Goal: Information Seeking & Learning: Learn about a topic

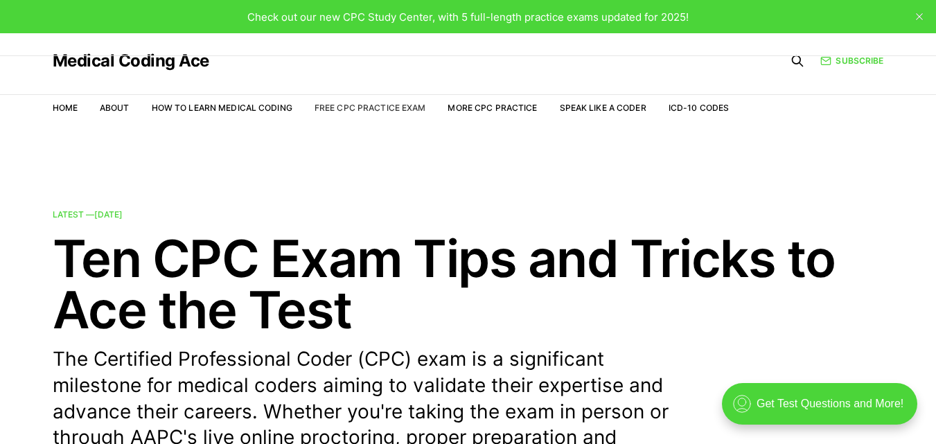
click at [382, 103] on link "Free CPC Practice Exam" at bounding box center [369, 107] width 111 height 10
click at [683, 105] on link "ICD-10 Codes" at bounding box center [698, 107] width 60 height 10
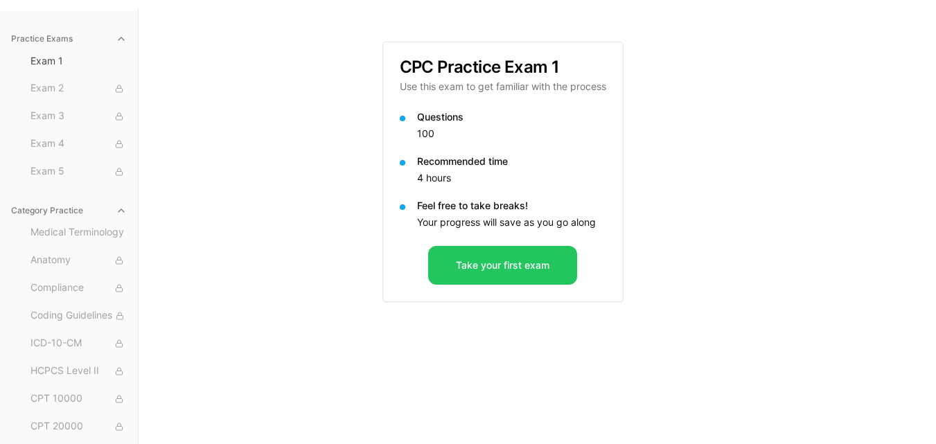
scroll to position [127, 0]
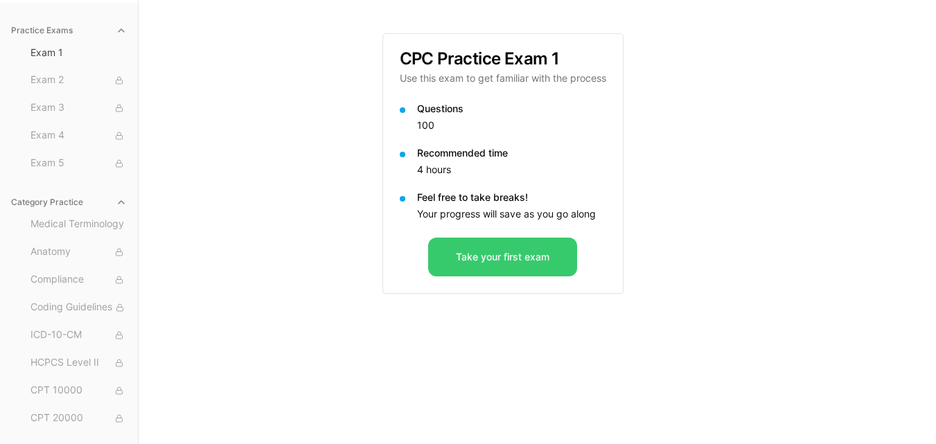
click at [493, 261] on button "Take your first exam" at bounding box center [502, 257] width 149 height 39
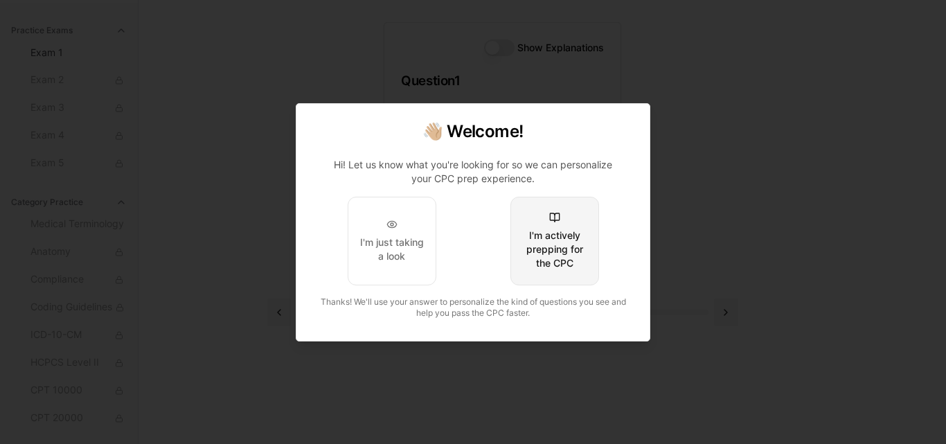
click at [551, 270] on button "I'm actively prepping for the CPC" at bounding box center [554, 241] width 89 height 89
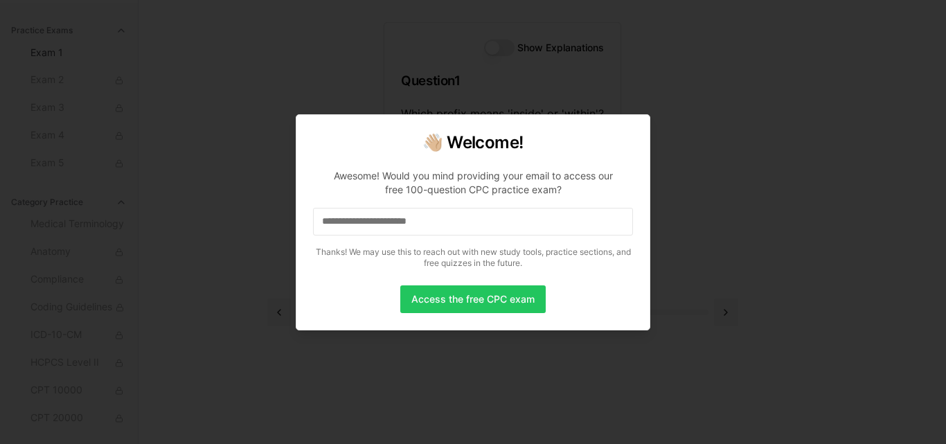
click at [472, 228] on input at bounding box center [473, 222] width 320 height 28
click at [472, 228] on input "*" at bounding box center [473, 222] width 320 height 28
click at [472, 228] on input "**" at bounding box center [473, 222] width 320 height 28
click at [468, 228] on input "***" at bounding box center [473, 222] width 320 height 28
click at [468, 228] on input "****" at bounding box center [473, 222] width 320 height 28
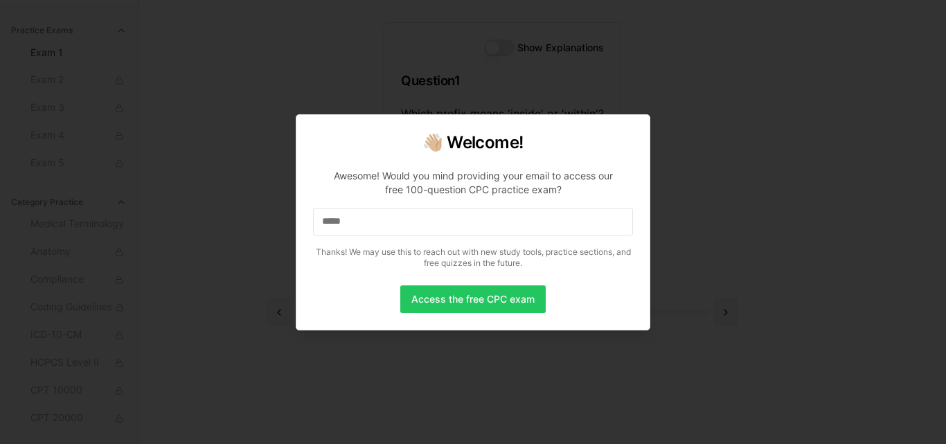
click at [468, 228] on input "*****" at bounding box center [473, 222] width 320 height 28
click at [468, 228] on input "******" at bounding box center [473, 222] width 320 height 28
click at [468, 228] on input "*******" at bounding box center [473, 222] width 320 height 28
click at [468, 228] on input "********" at bounding box center [473, 222] width 320 height 28
click at [468, 228] on input "*********" at bounding box center [473, 222] width 320 height 28
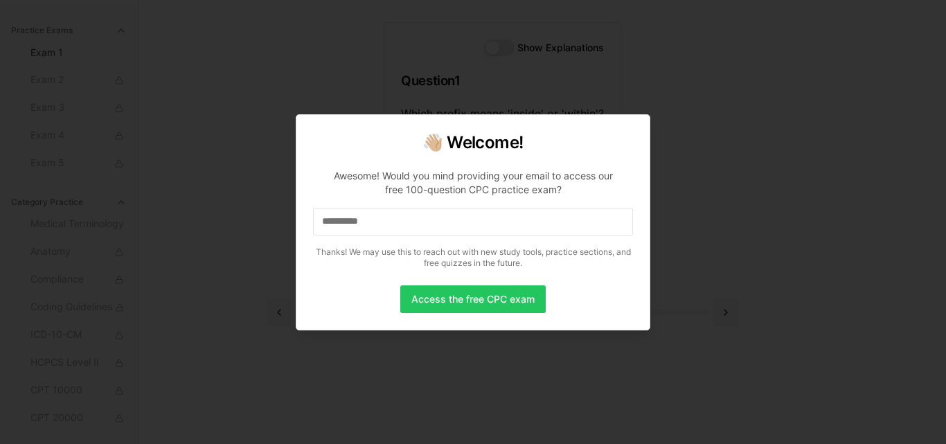
click at [468, 228] on input "**********" at bounding box center [473, 222] width 320 height 28
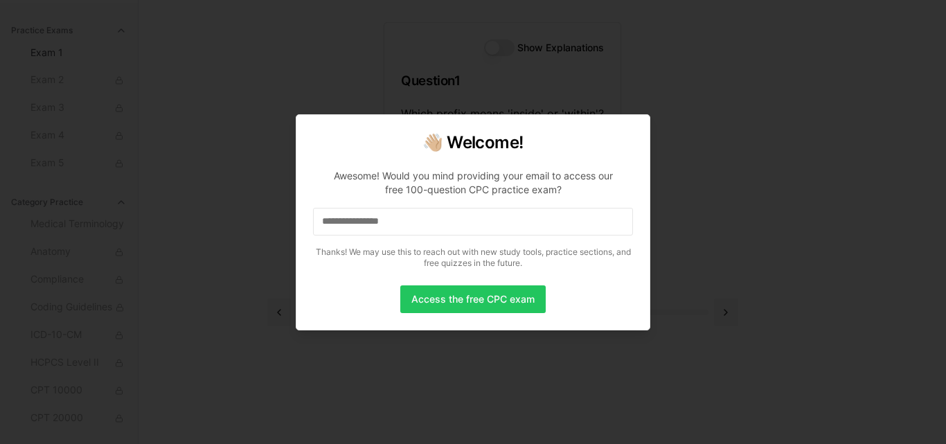
click at [468, 228] on input "**********" at bounding box center [473, 222] width 320 height 28
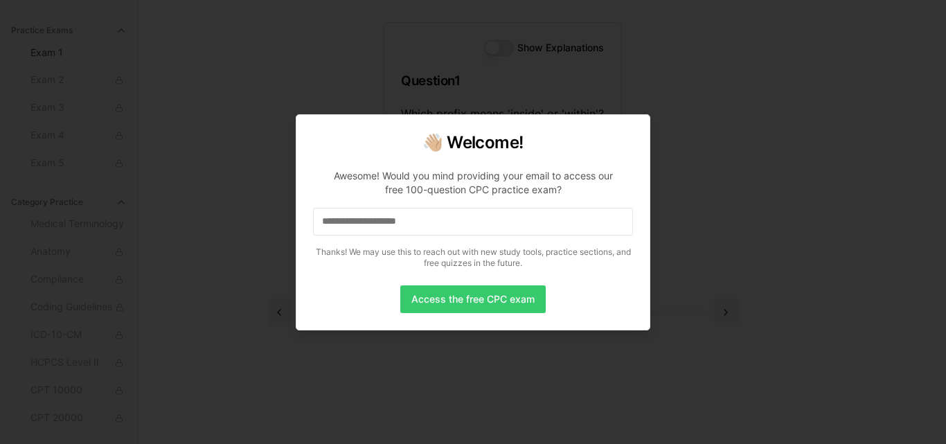
click at [487, 292] on button "Access the free CPC exam" at bounding box center [472, 299] width 145 height 28
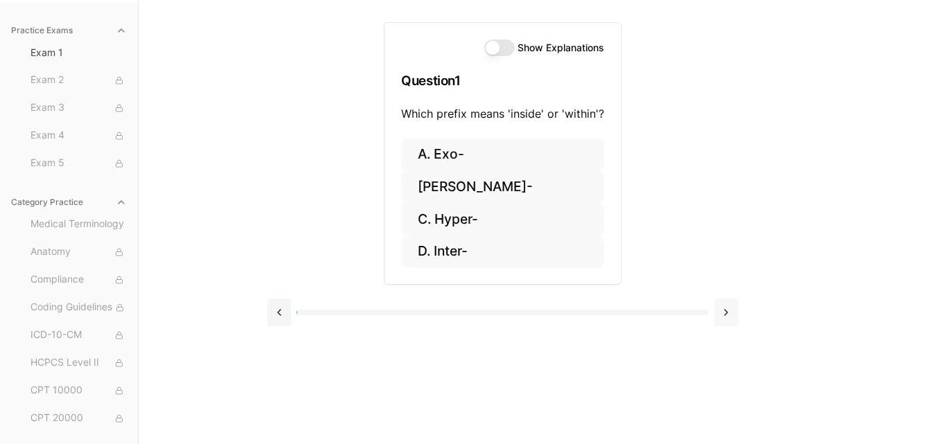
click at [729, 310] on button at bounding box center [726, 312] width 24 height 28
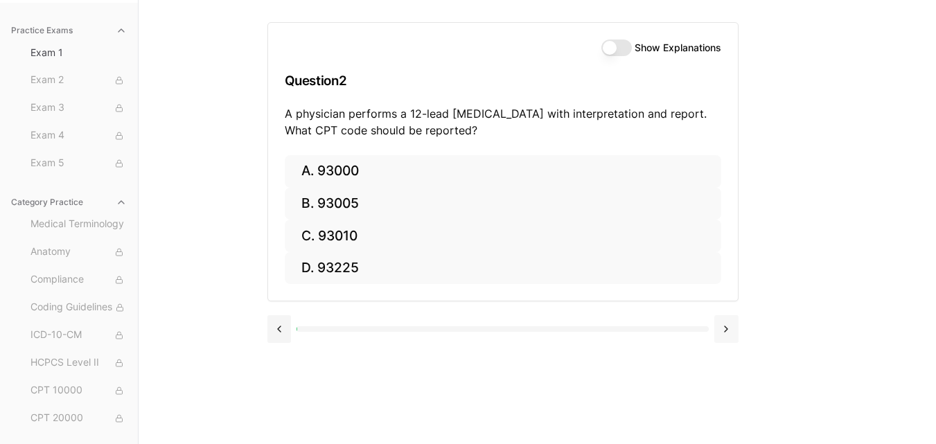
click at [729, 310] on div at bounding box center [502, 327] width 471 height 53
click at [729, 325] on button at bounding box center [726, 329] width 24 height 28
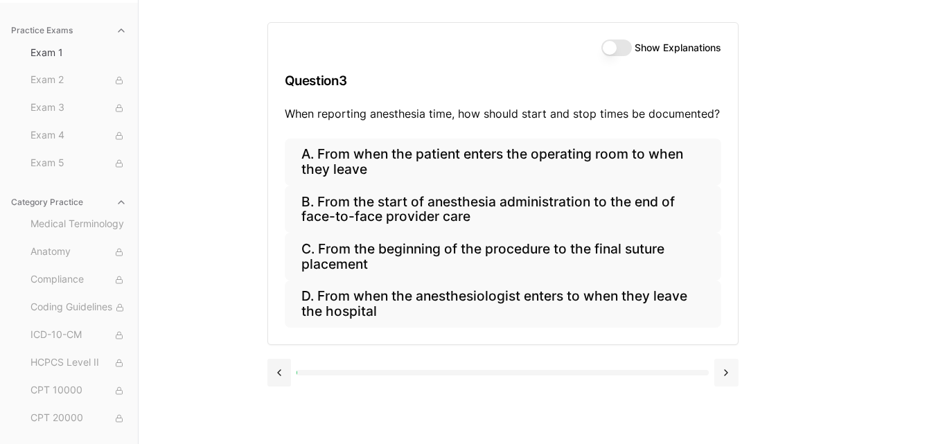
click at [726, 367] on button at bounding box center [726, 373] width 24 height 28
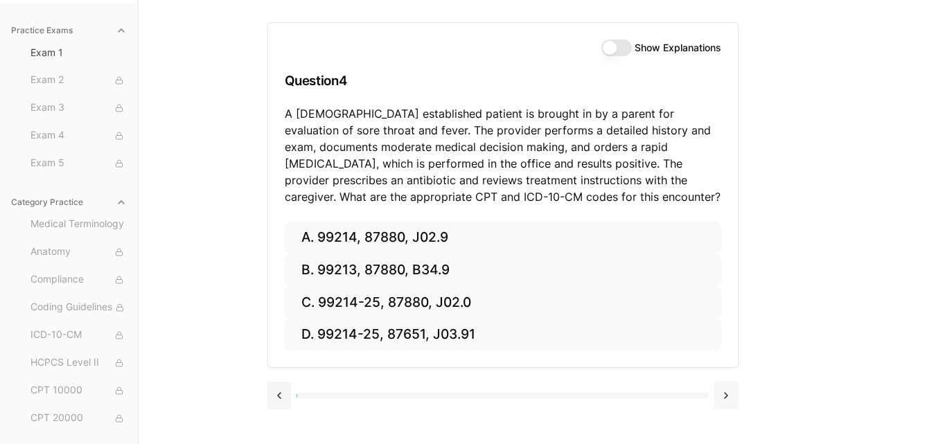
click at [731, 389] on button at bounding box center [726, 396] width 24 height 28
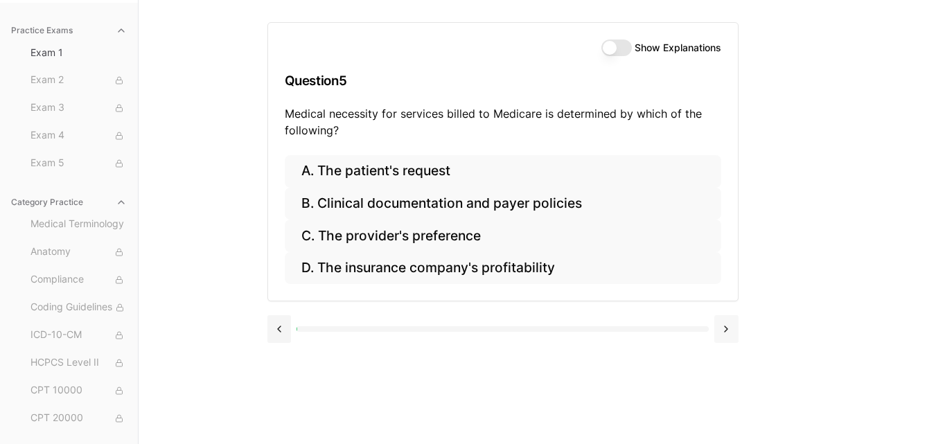
click at [727, 330] on button at bounding box center [726, 329] width 24 height 28
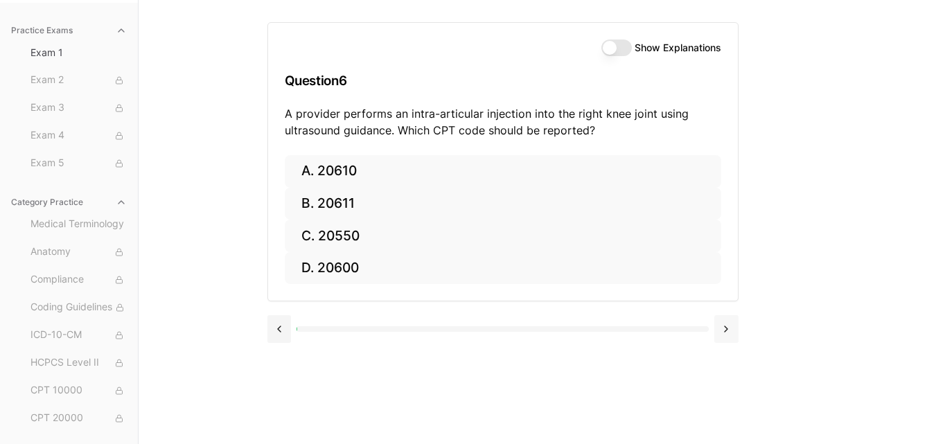
click at [726, 330] on button at bounding box center [726, 329] width 24 height 28
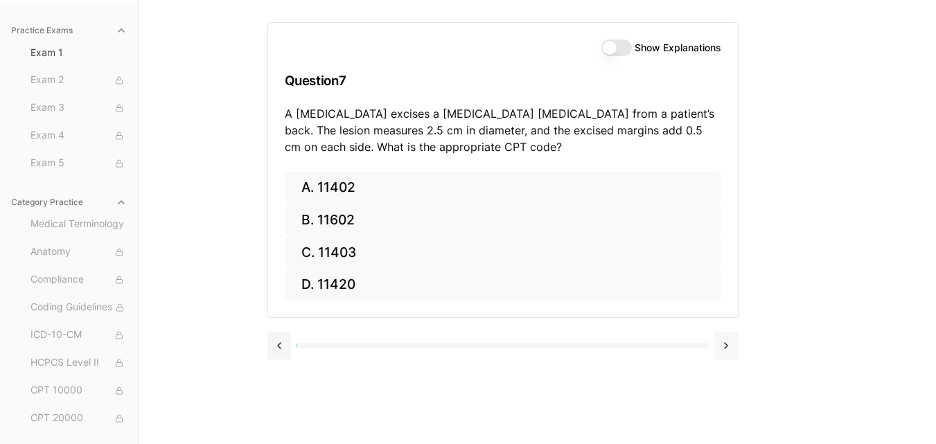
click at [726, 330] on div at bounding box center [502, 344] width 471 height 53
click at [731, 342] on button at bounding box center [726, 346] width 24 height 28
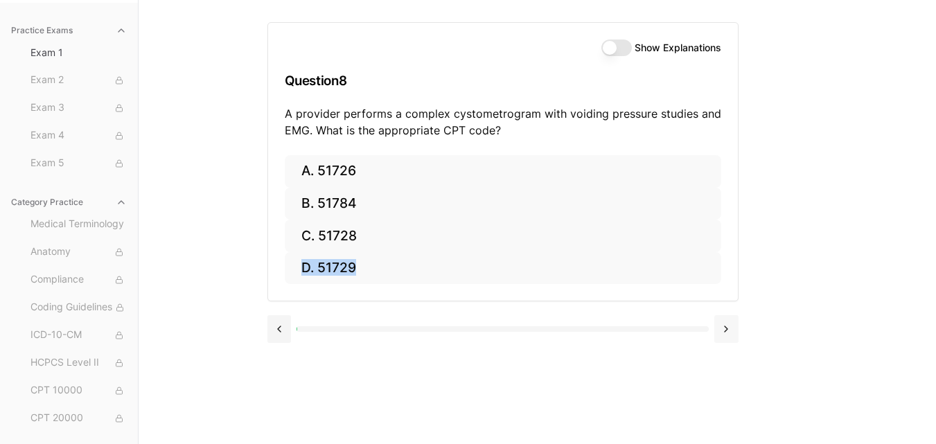
click at [731, 341] on button at bounding box center [726, 329] width 24 height 28
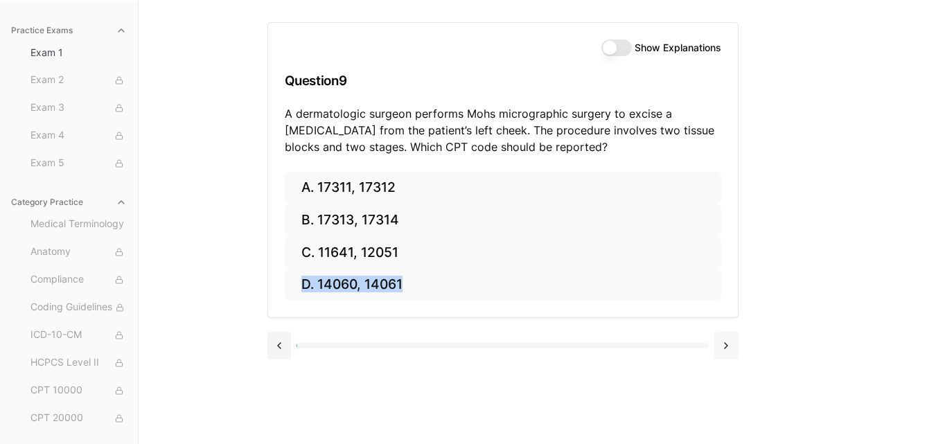
click at [731, 341] on button at bounding box center [726, 346] width 24 height 28
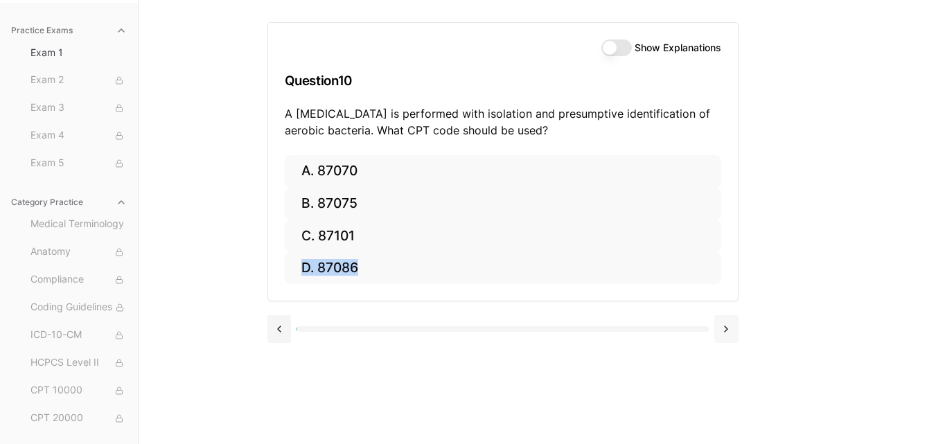
click at [731, 341] on button at bounding box center [726, 329] width 24 height 28
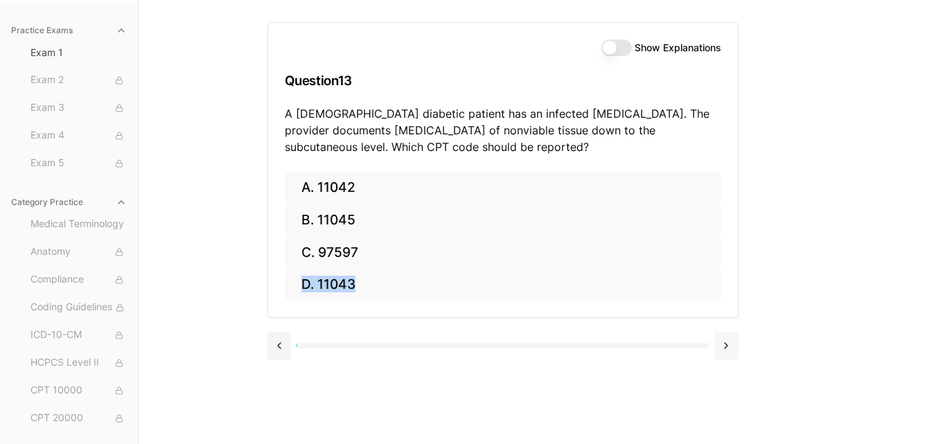
click at [730, 338] on button at bounding box center [726, 346] width 24 height 28
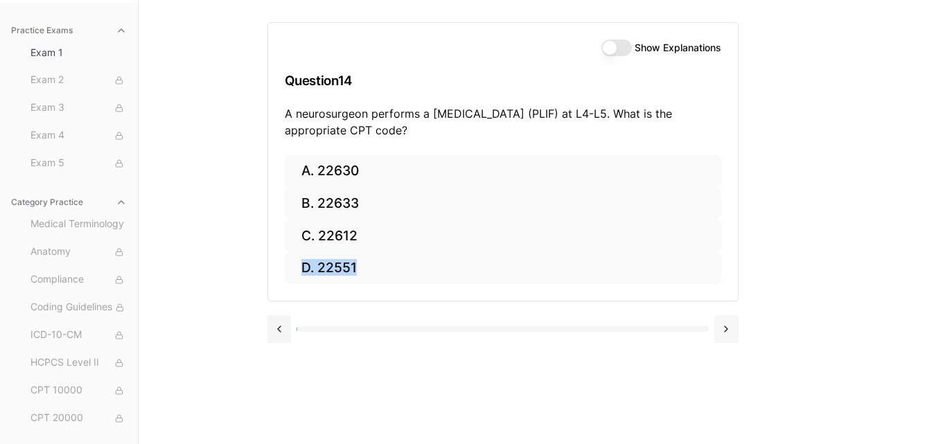
click at [731, 339] on button at bounding box center [726, 329] width 24 height 28
click at [90, 303] on span "Coding Guidelines" at bounding box center [78, 307] width 96 height 15
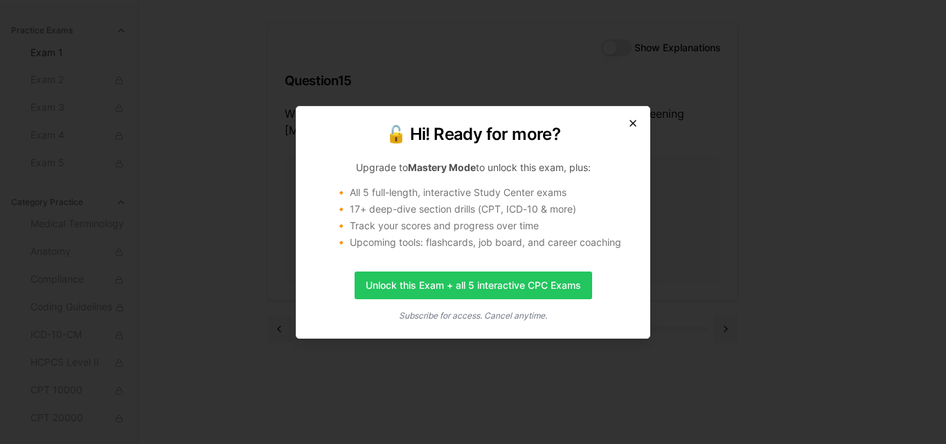
click at [634, 126] on icon "button" at bounding box center [632, 123] width 11 height 11
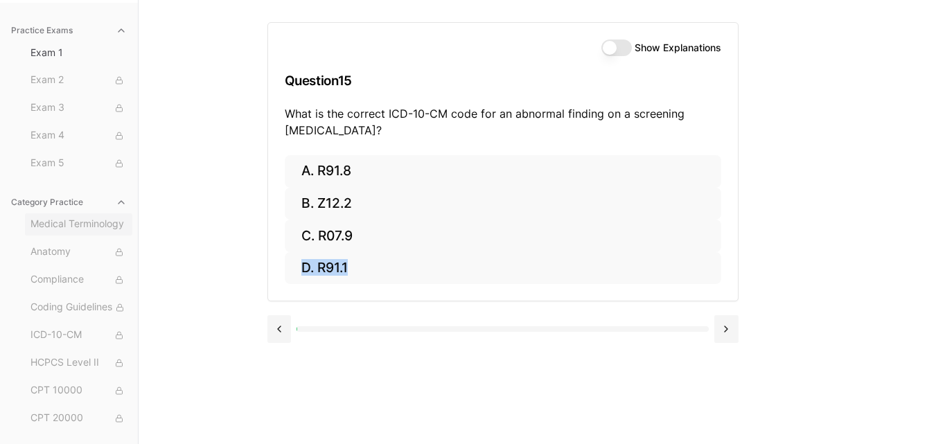
click at [75, 228] on span "Medical Terminology" at bounding box center [78, 224] width 96 height 15
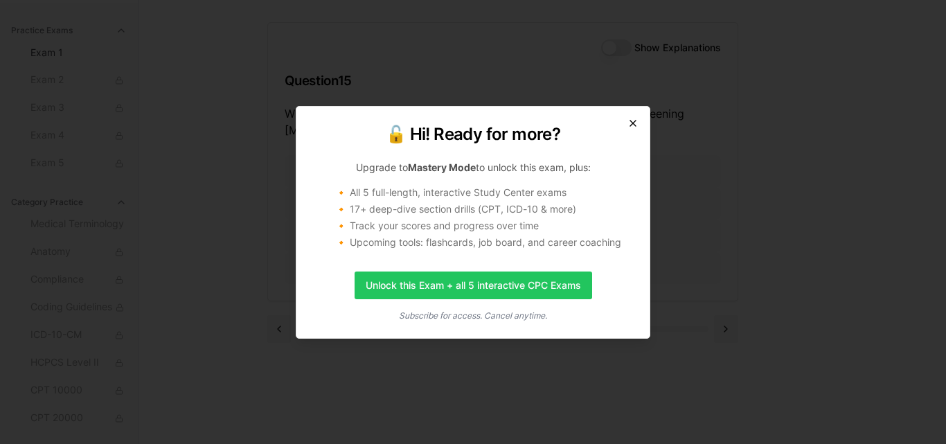
click at [634, 118] on icon "button" at bounding box center [632, 123] width 11 height 11
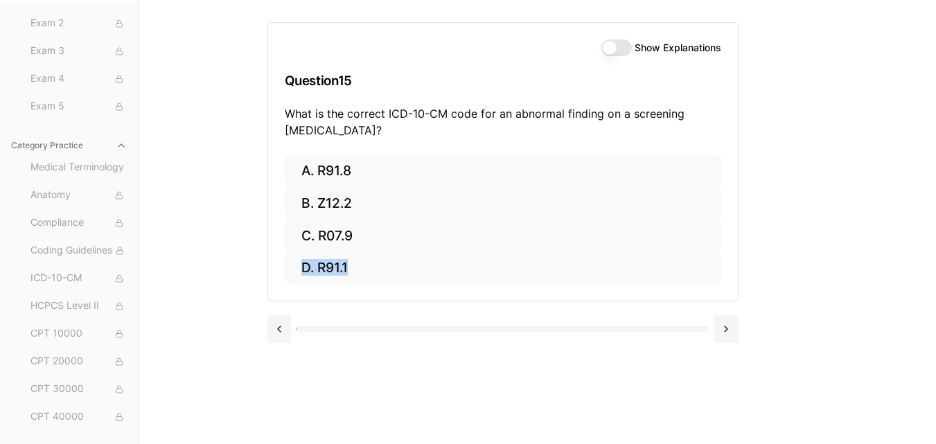
scroll to position [0, 0]
click at [60, 56] on span "Exam 1" at bounding box center [78, 53] width 96 height 14
click at [60, 76] on span "Exam 2" at bounding box center [78, 80] width 96 height 15
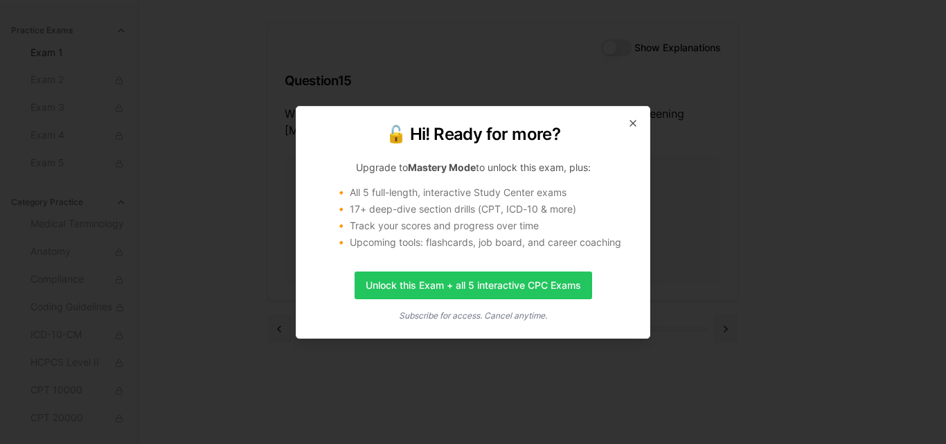
click at [641, 125] on div "🔓 Hi! Ready for more? Upgrade to Mastery Mode to unlock this exam, plus: 🔸 All …" at bounding box center [473, 222] width 355 height 233
click at [631, 118] on icon "button" at bounding box center [632, 123] width 11 height 11
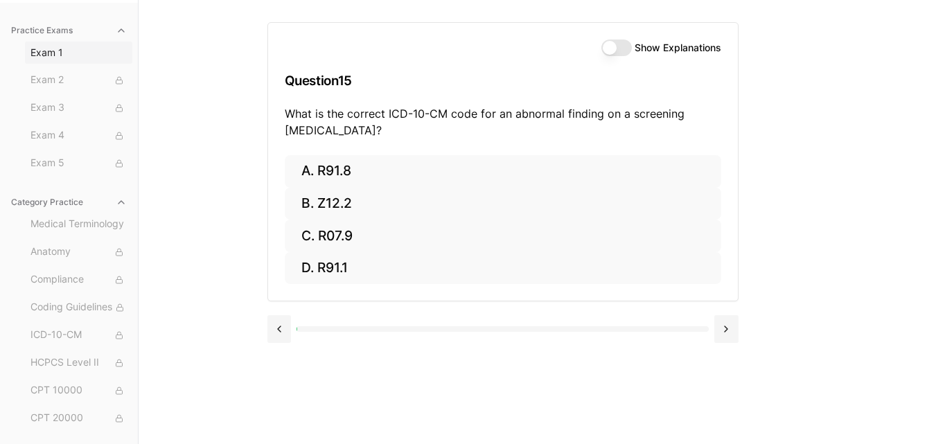
click at [30, 54] on span "Exam 1" at bounding box center [78, 53] width 96 height 14
click at [64, 154] on button "Exam 5" at bounding box center [78, 163] width 107 height 22
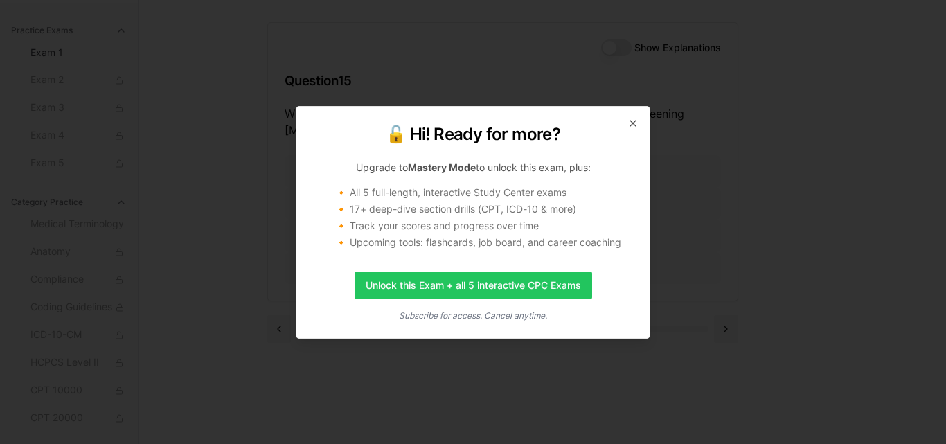
click at [640, 121] on div "🔓 Hi! Ready for more? Upgrade to Mastery Mode to unlock this exam, plus: 🔸 All …" at bounding box center [473, 222] width 355 height 233
click at [632, 121] on icon "button" at bounding box center [633, 123] width 6 height 6
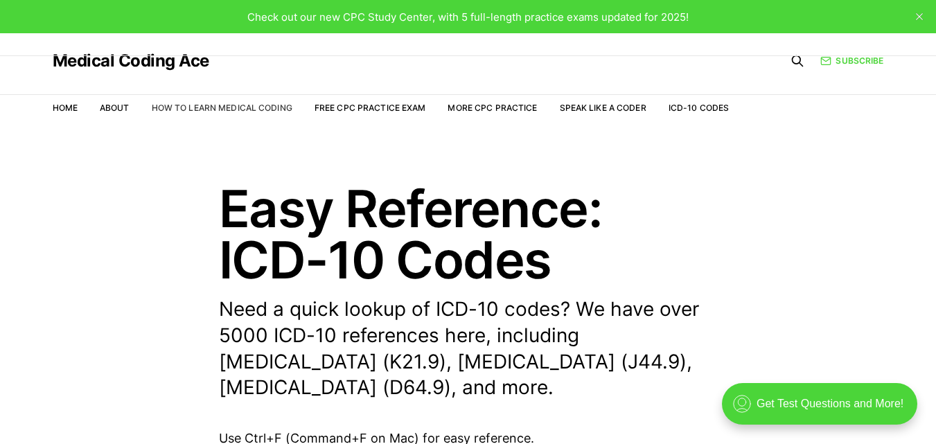
click at [266, 104] on link "How to Learn Medical Coding" at bounding box center [222, 107] width 141 height 10
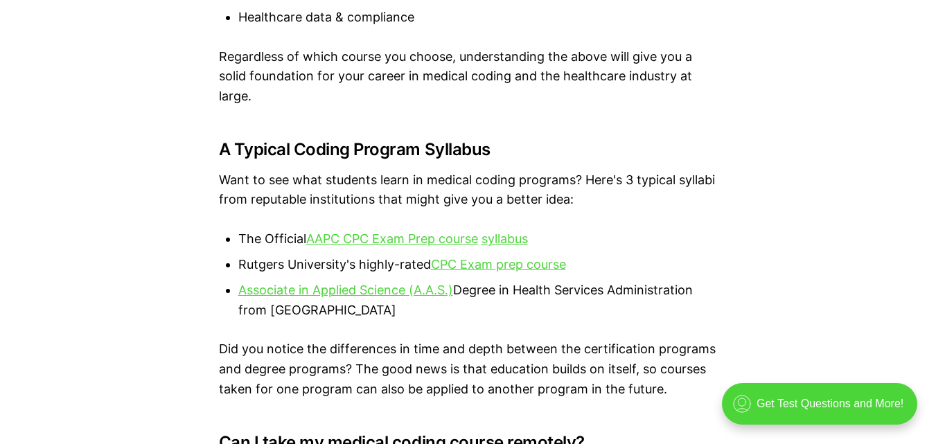
scroll to position [2882, 0]
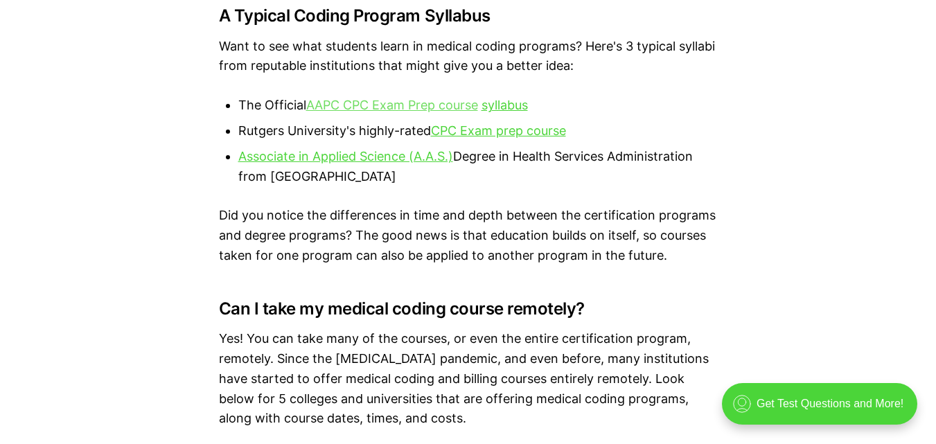
click at [452, 105] on link "AAPC CPC Exam Prep course" at bounding box center [392, 105] width 172 height 15
click at [285, 155] on link "Associate in Applied Science (A.A.S.)" at bounding box center [345, 156] width 215 height 15
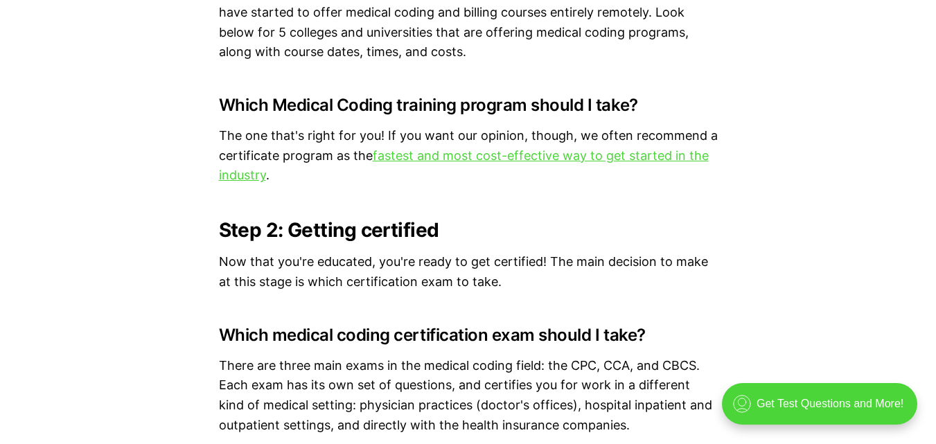
scroll to position [0, 0]
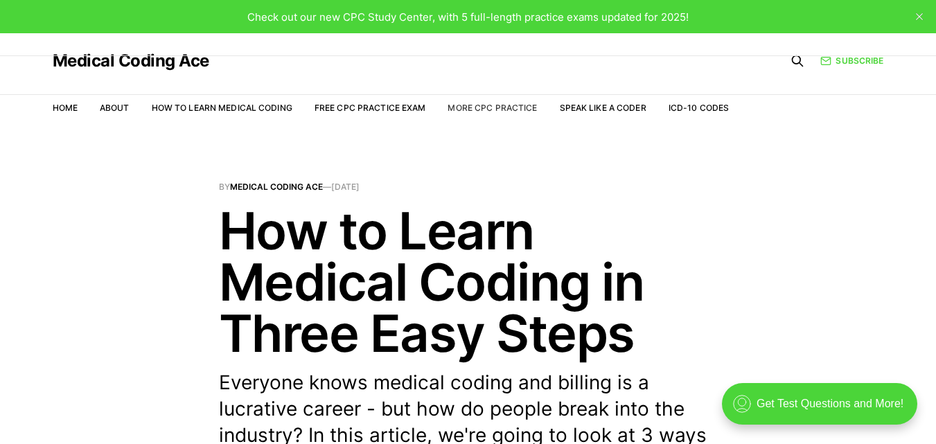
click at [469, 106] on link "More CPC Practice" at bounding box center [491, 107] width 89 height 10
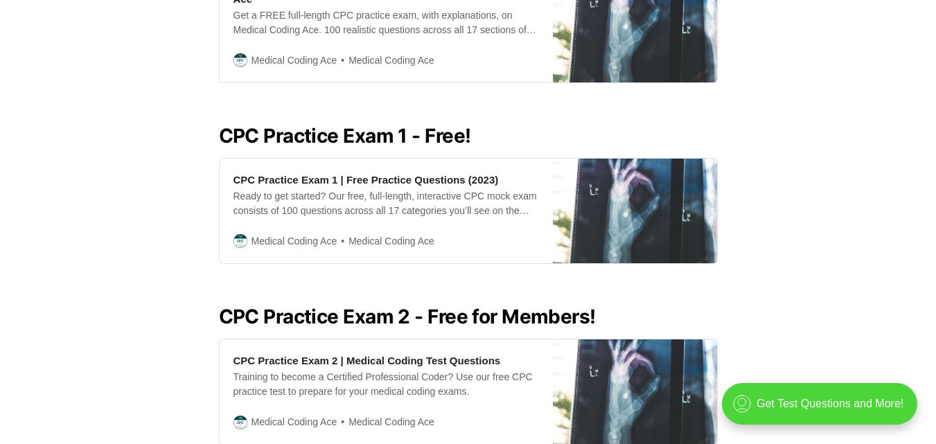
scroll to position [535, 0]
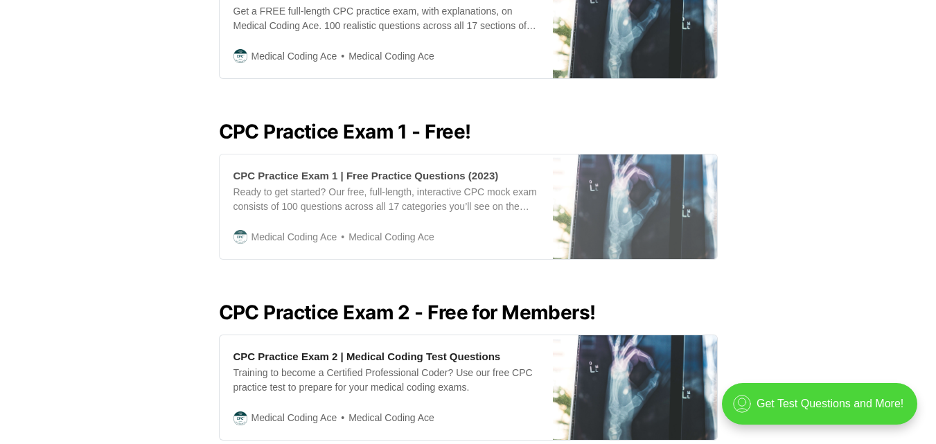
click at [342, 168] on div "CPC Practice Exam 1 | Free Practice Questions (2023)" at bounding box center [365, 175] width 265 height 15
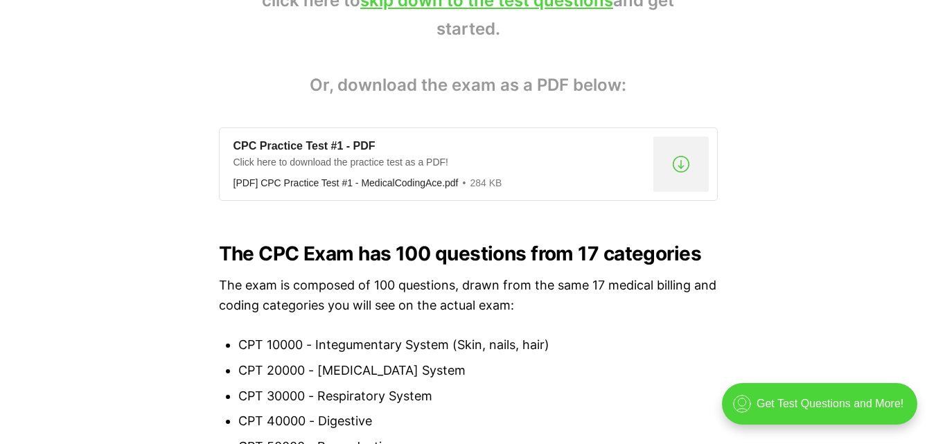
scroll to position [1098, 0]
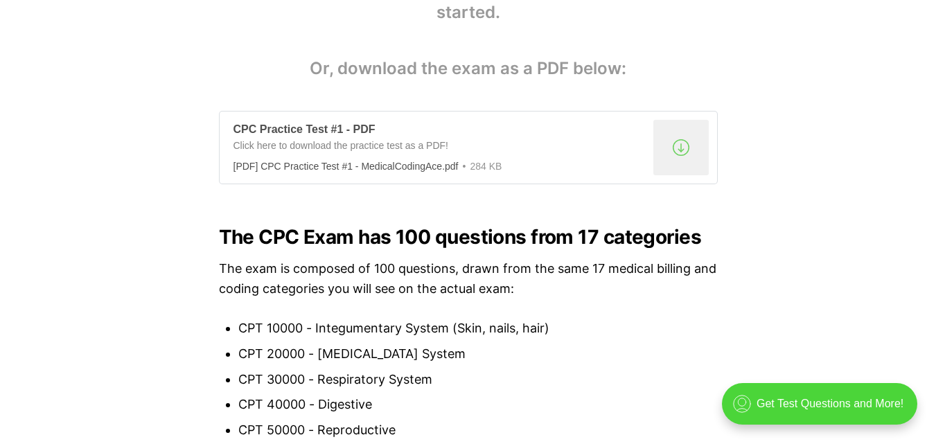
click at [681, 145] on div ".a{fill:none;stroke:currentColor;stroke-linecap:round;stroke-linejoin:round;str…" at bounding box center [680, 147] width 55 height 55
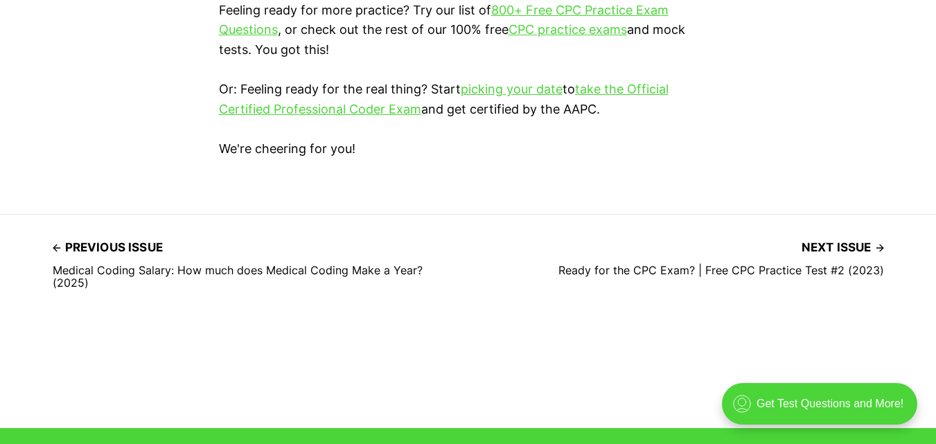
scroll to position [4179, 0]
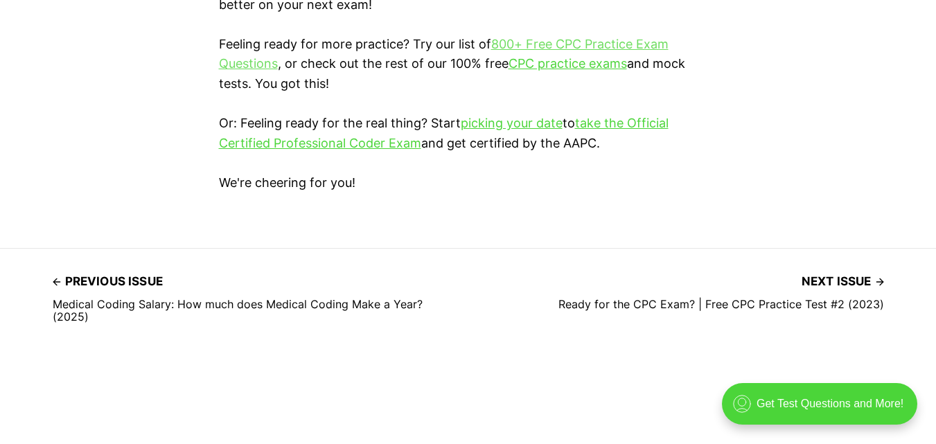
click at [585, 40] on link "800+ Free CPC Practice Exam Questions" at bounding box center [443, 54] width 449 height 35
click at [569, 59] on link "CPC practice exams" at bounding box center [567, 63] width 118 height 15
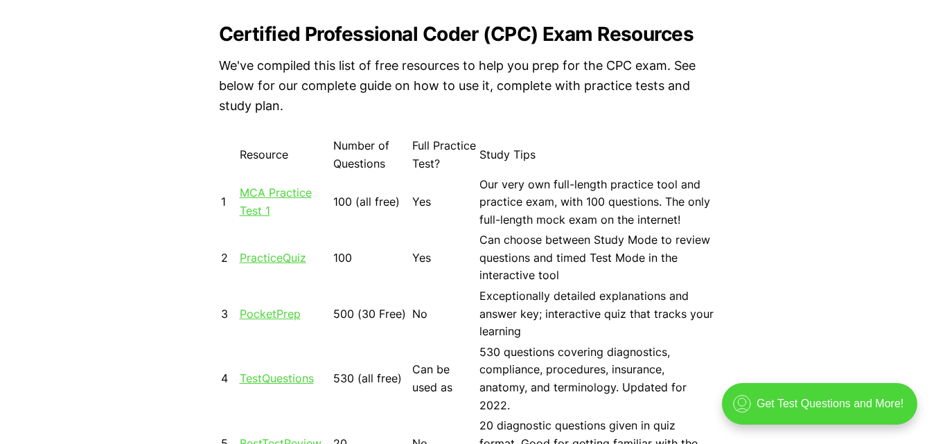
scroll to position [1282, 0]
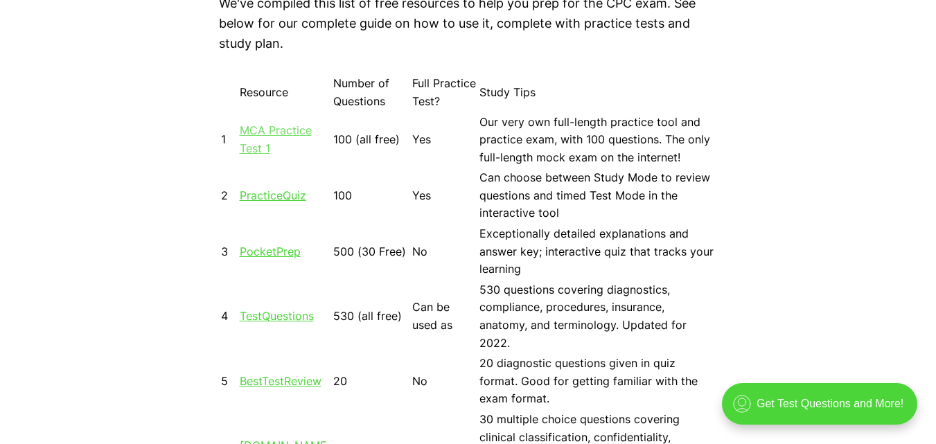
click at [271, 131] on link "MCA Practice Test 1" at bounding box center [276, 139] width 72 height 32
click at [261, 194] on link "PracticeQuiz" at bounding box center [273, 195] width 66 height 14
click at [283, 250] on link "PocketPrep" at bounding box center [270, 251] width 61 height 14
click at [300, 316] on link "TestQuestions" at bounding box center [277, 316] width 74 height 14
click at [307, 380] on link "BestTestReview" at bounding box center [281, 381] width 82 height 14
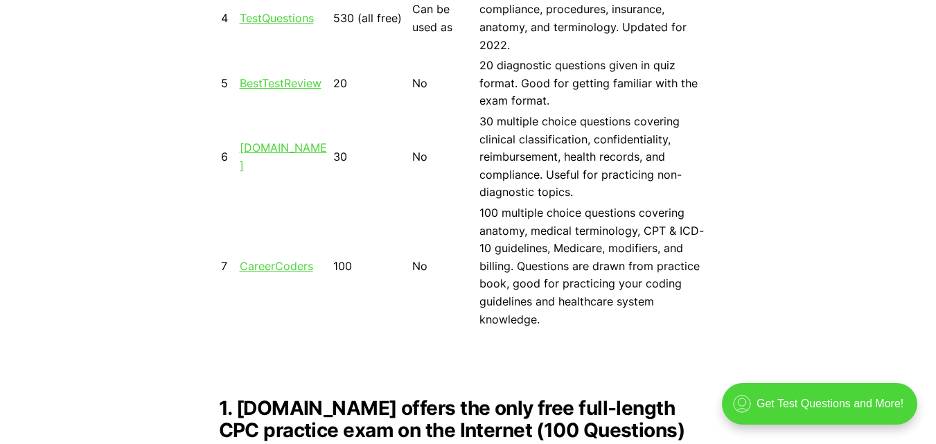
scroll to position [1587, 0]
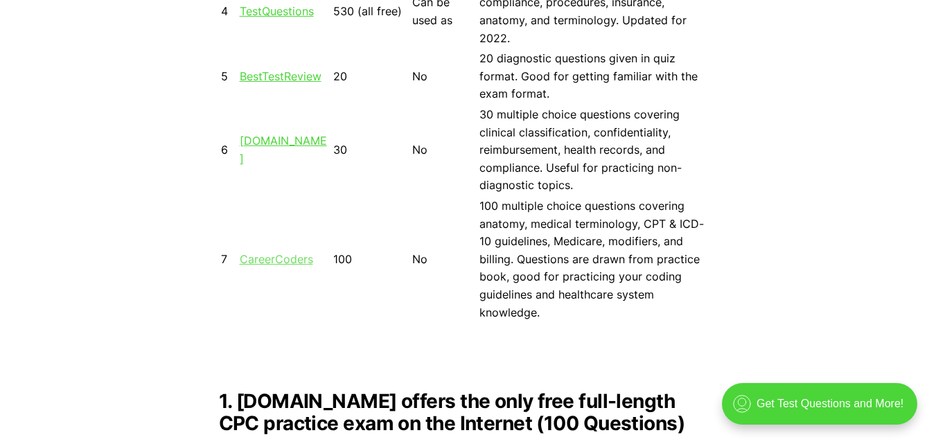
click at [301, 252] on link "CareerCoders" at bounding box center [276, 259] width 73 height 14
click at [279, 150] on link "Tests.com" at bounding box center [283, 150] width 87 height 32
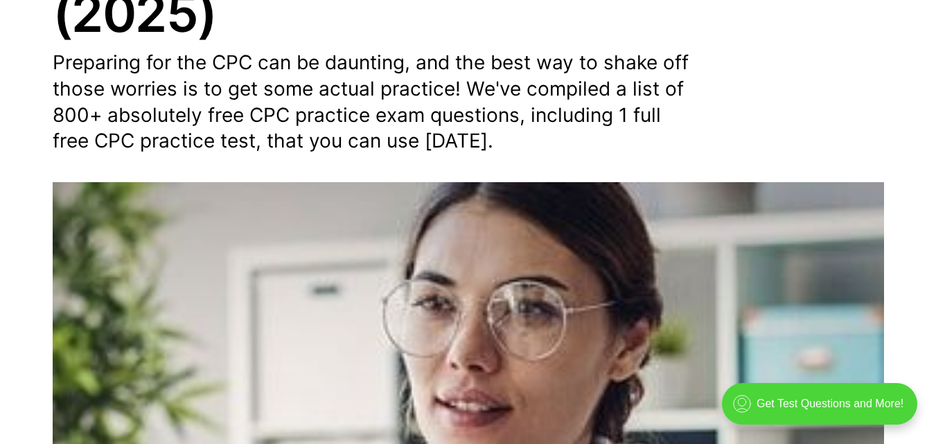
scroll to position [0, 0]
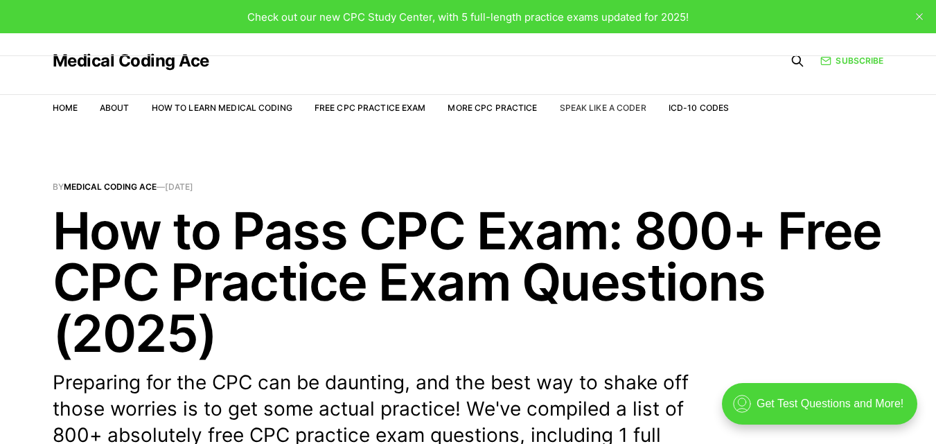
click at [575, 102] on link "Speak Like a Coder" at bounding box center [603, 107] width 87 height 10
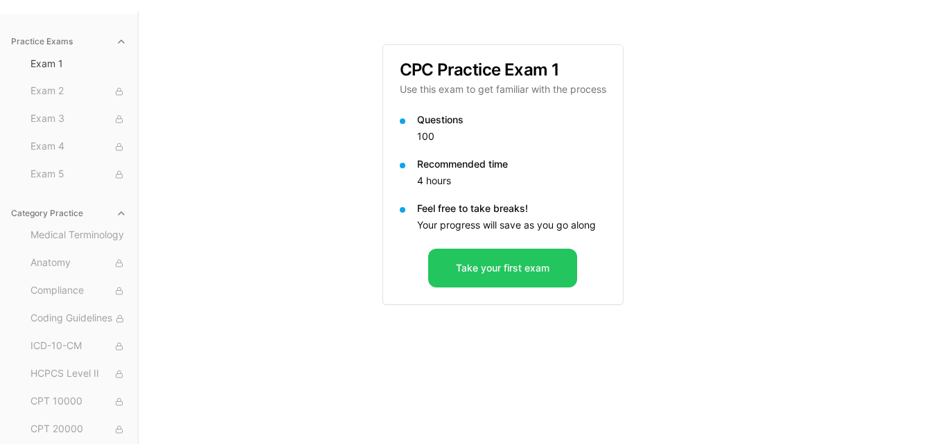
scroll to position [127, 0]
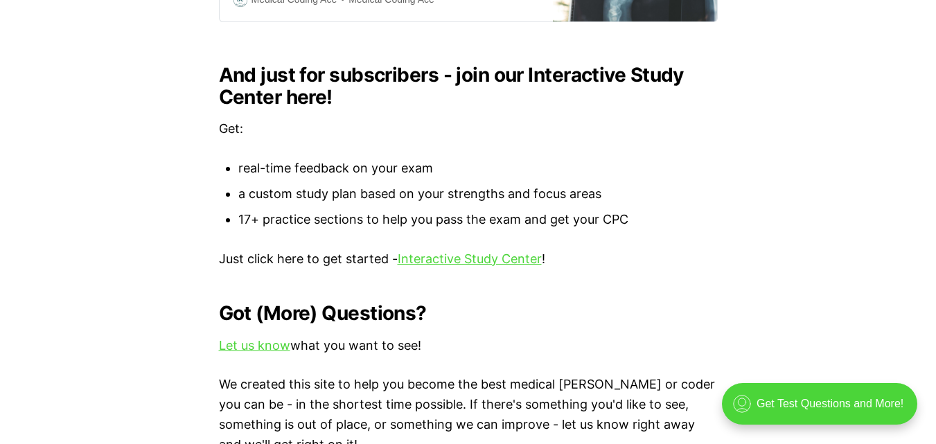
scroll to position [1492, 0]
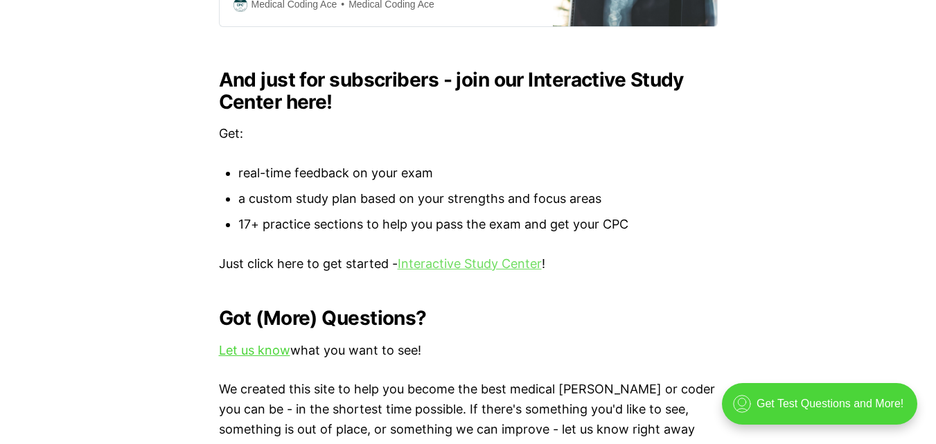
click at [510, 256] on link "Interactive Study Center" at bounding box center [469, 263] width 144 height 15
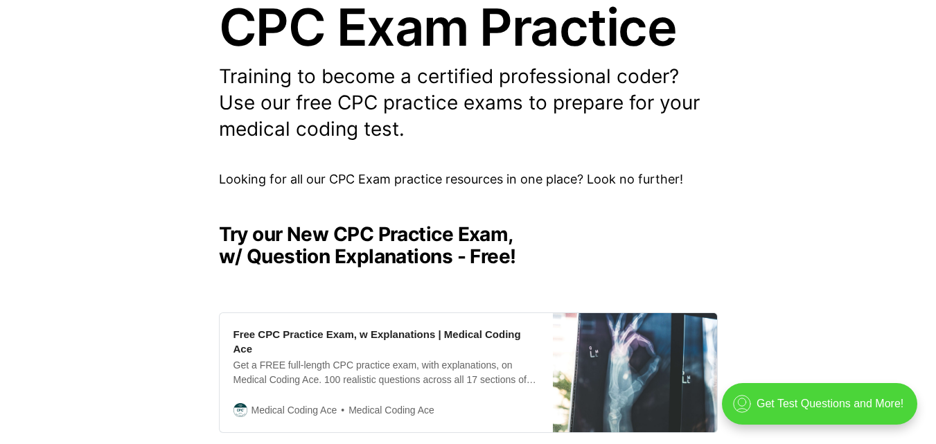
scroll to position [0, 0]
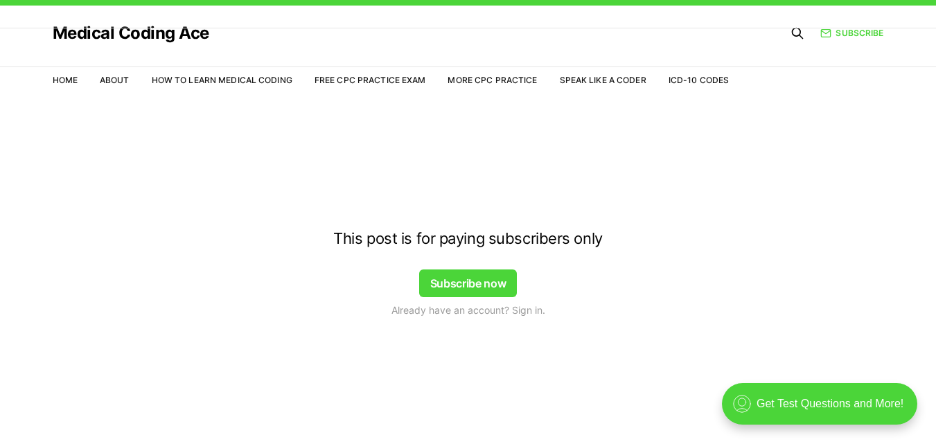
scroll to position [33, 0]
